Goal: Information Seeking & Learning: Learn about a topic

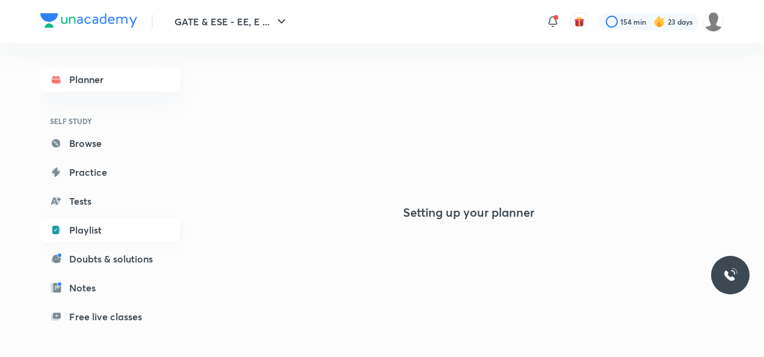
drag, startPoint x: 0, startPoint y: 0, endPoint x: 103, endPoint y: 227, distance: 249.1
click at [103, 227] on link "Playlist" at bounding box center [109, 230] width 139 height 24
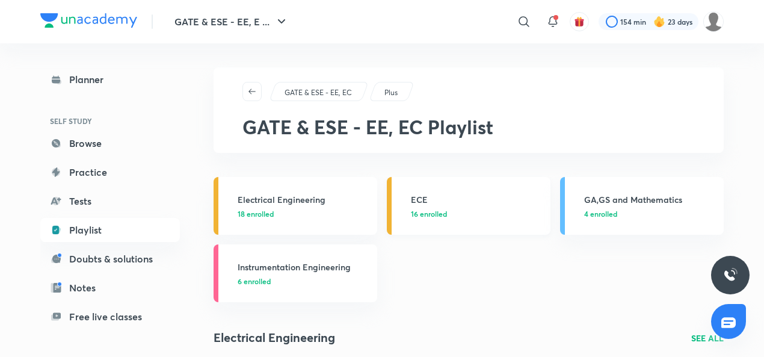
click at [459, 209] on p "16 enrolled" at bounding box center [477, 213] width 132 height 11
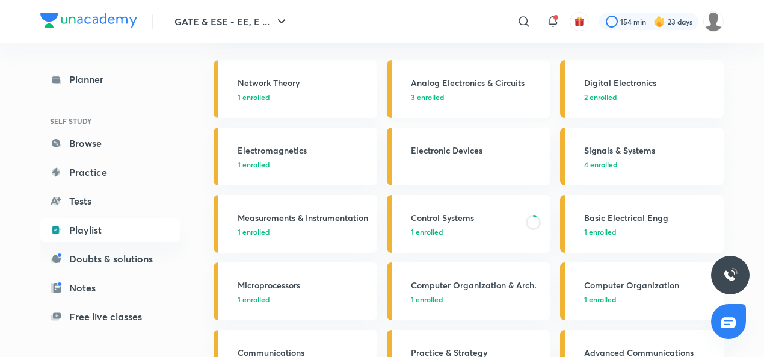
scroll to position [117, 0]
click at [435, 211] on h3 "Control Systems" at bounding box center [465, 217] width 108 height 13
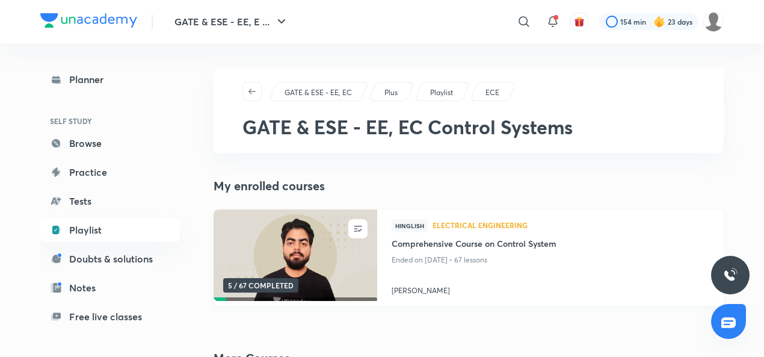
click at [293, 246] on img at bounding box center [295, 255] width 167 height 93
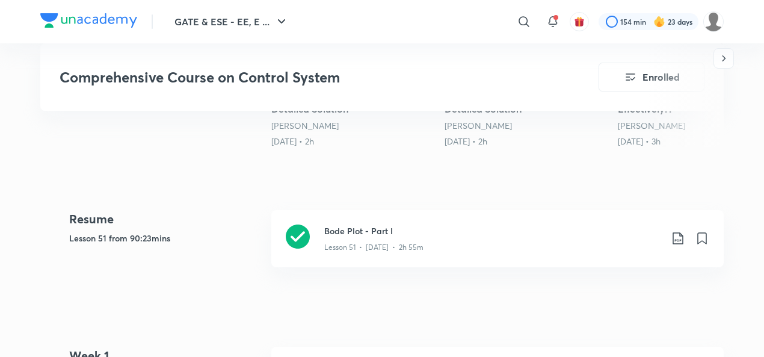
scroll to position [482, 0]
click at [295, 229] on icon at bounding box center [298, 236] width 24 height 24
